Goal: Task Accomplishment & Management: Use online tool/utility

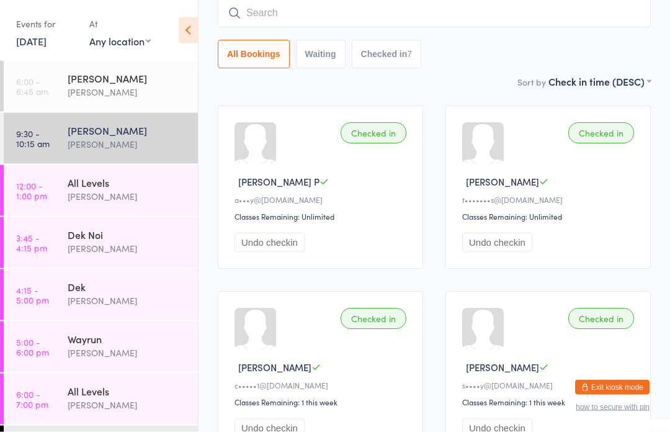
scroll to position [46, 0]
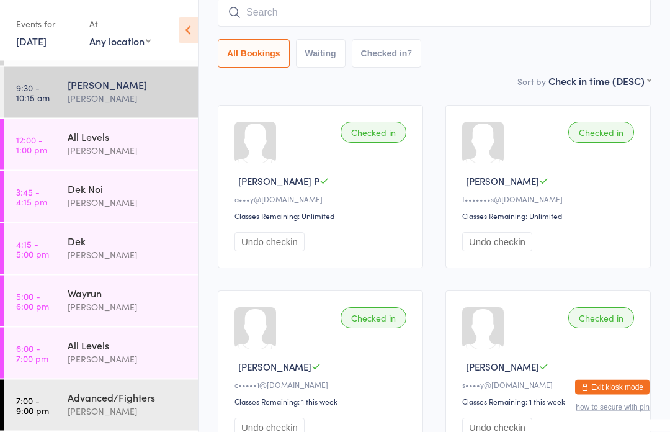
click at [143, 141] on div "All Levels" at bounding box center [128, 137] width 120 height 14
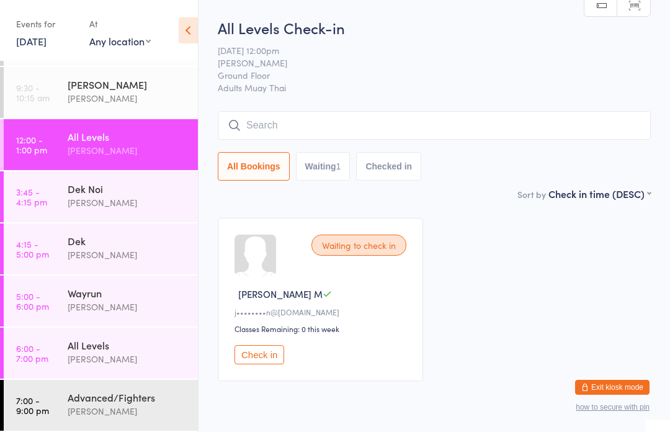
click at [275, 120] on input "search" at bounding box center [434, 125] width 433 height 29
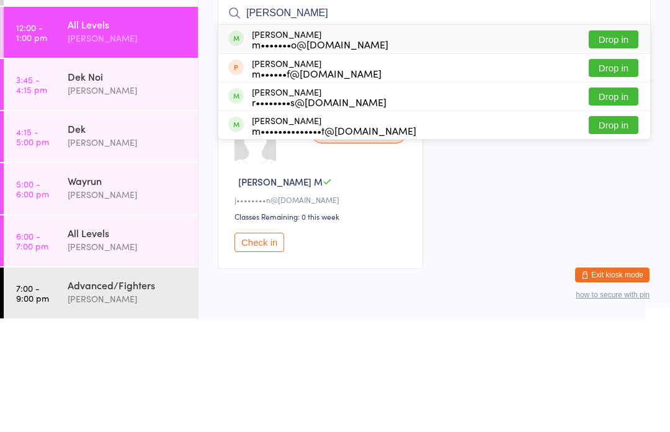
type input "[PERSON_NAME]"
click at [612, 143] on button "Drop in" at bounding box center [614, 152] width 50 height 18
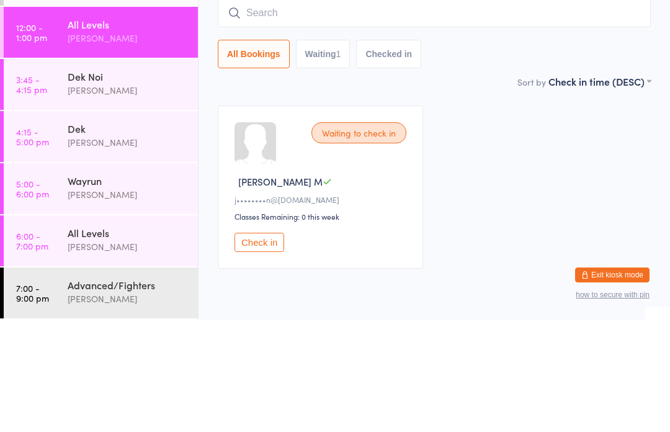
scroll to position [51, 0]
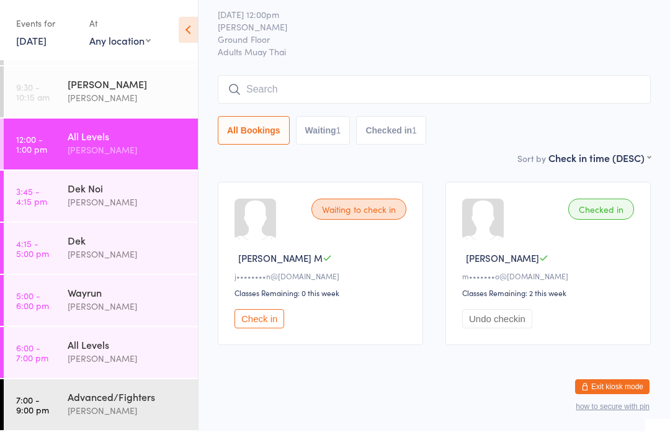
click at [253, 319] on button "Check in" at bounding box center [259, 319] width 50 height 19
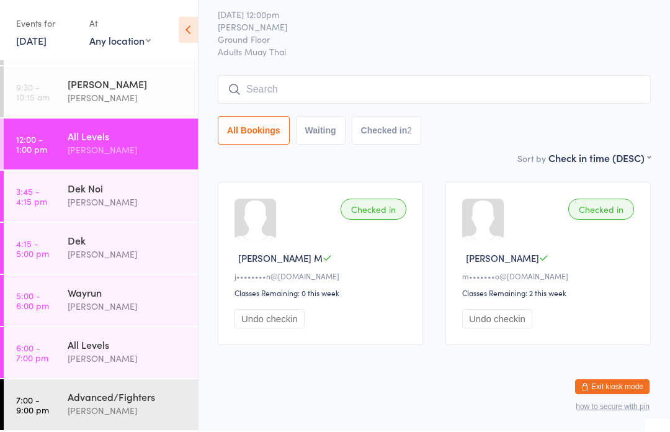
scroll to position [0, 0]
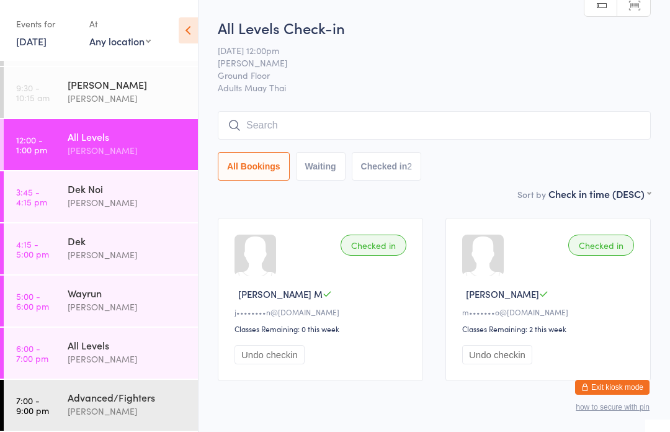
click at [143, 141] on div "All Levels" at bounding box center [128, 137] width 120 height 14
click at [258, 178] on button "All Bookings" at bounding box center [254, 166] width 72 height 29
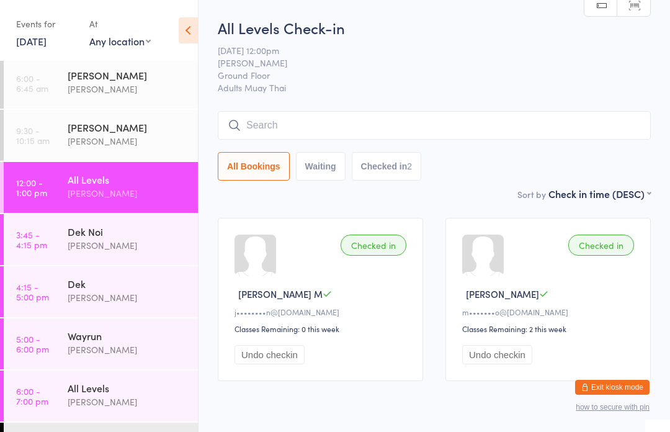
click at [380, 123] on input "search" at bounding box center [434, 125] width 433 height 29
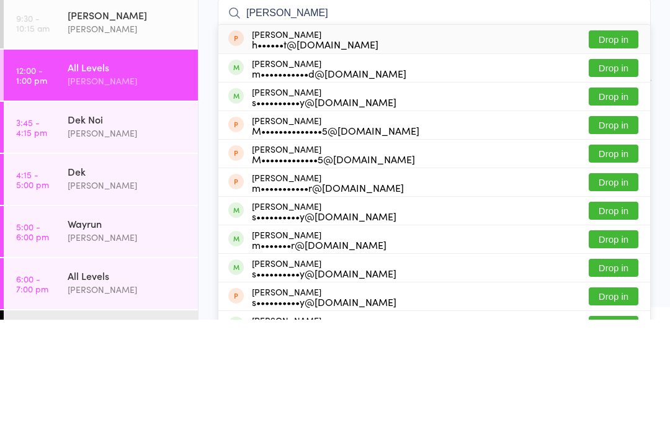
type input "[PERSON_NAME]"
click at [620, 143] on button "Drop in" at bounding box center [614, 152] width 50 height 18
